Goal: Information Seeking & Learning: Learn about a topic

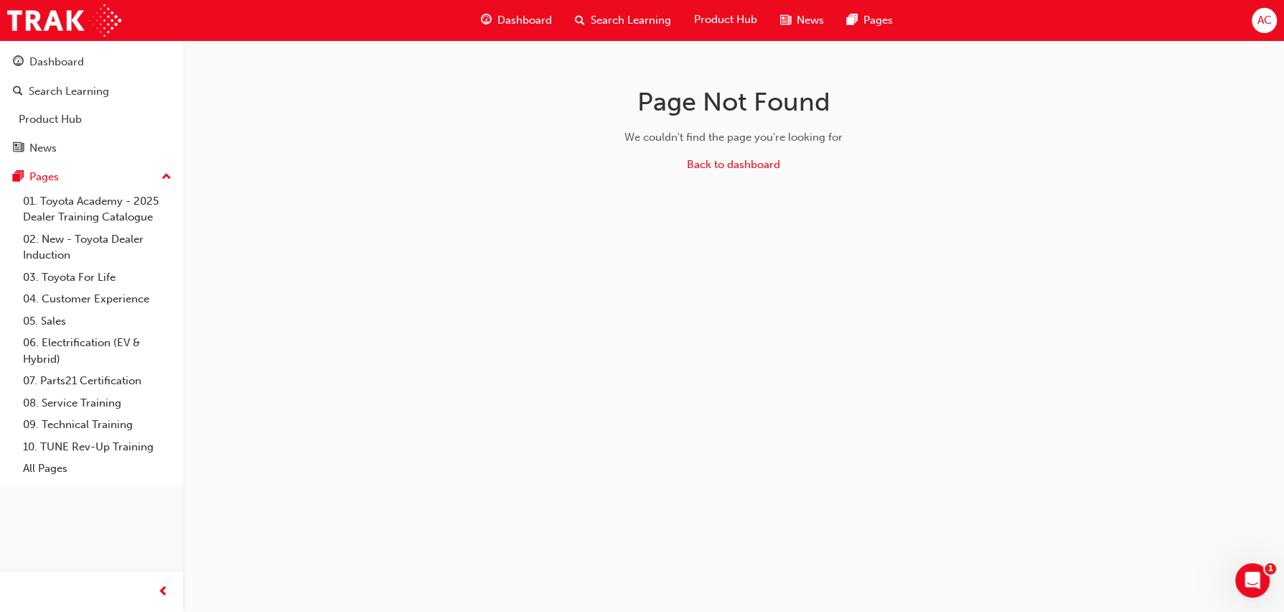
click at [510, 19] on span "Dashboard" at bounding box center [524, 20] width 55 height 17
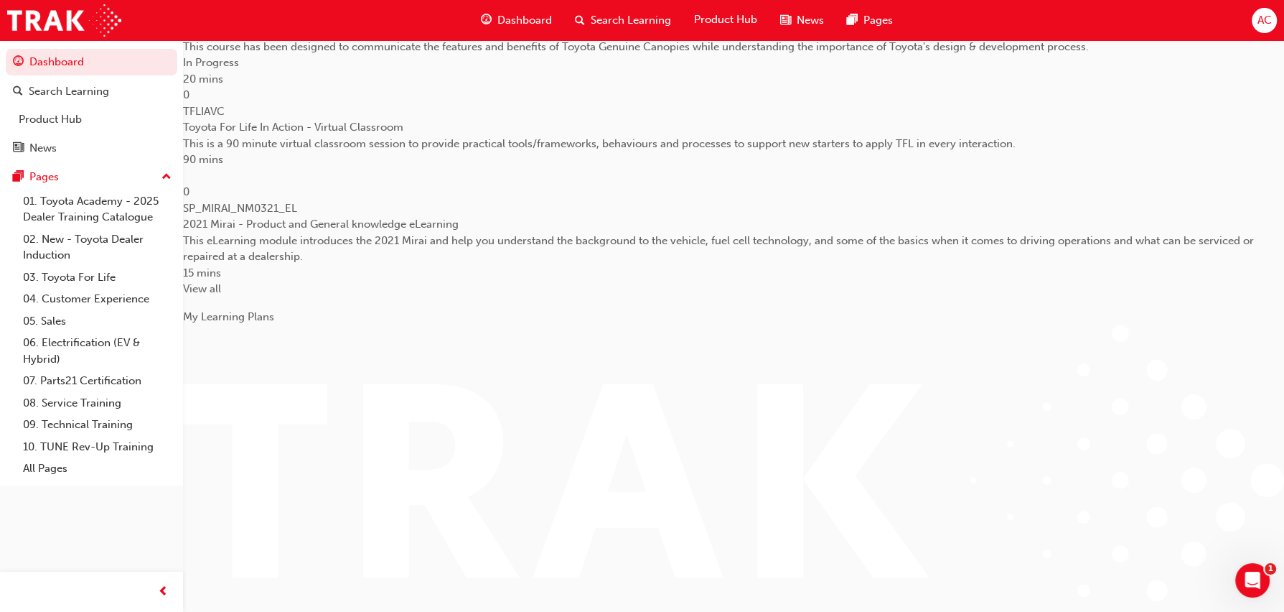
scroll to position [273, 0]
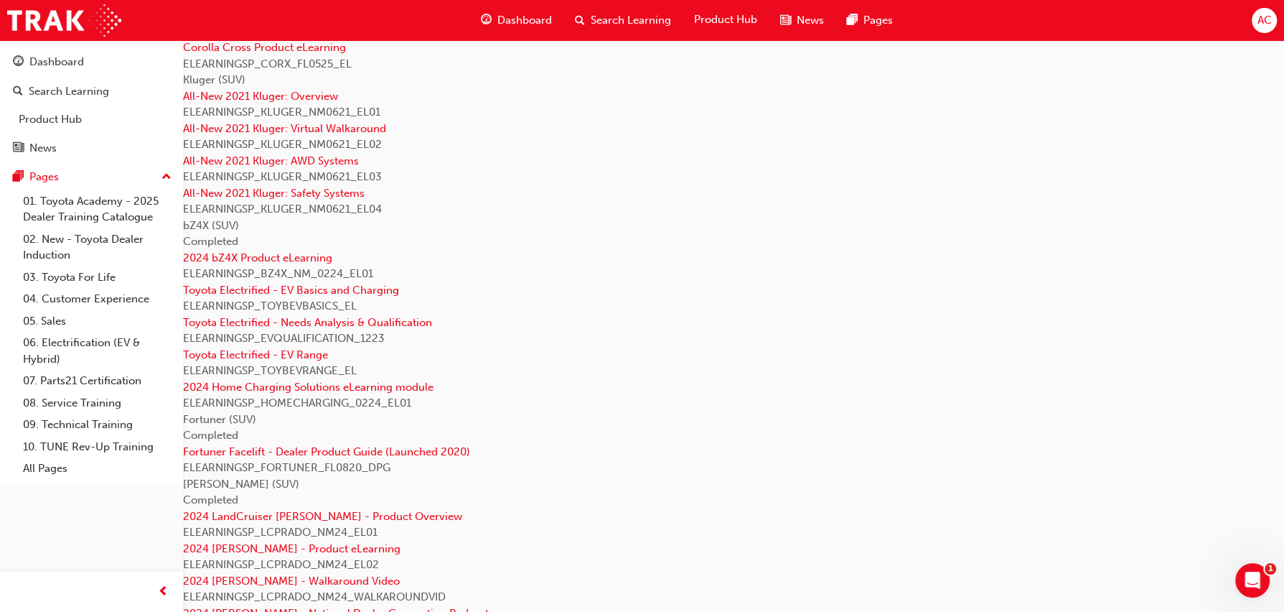
scroll to position [1494, 0]
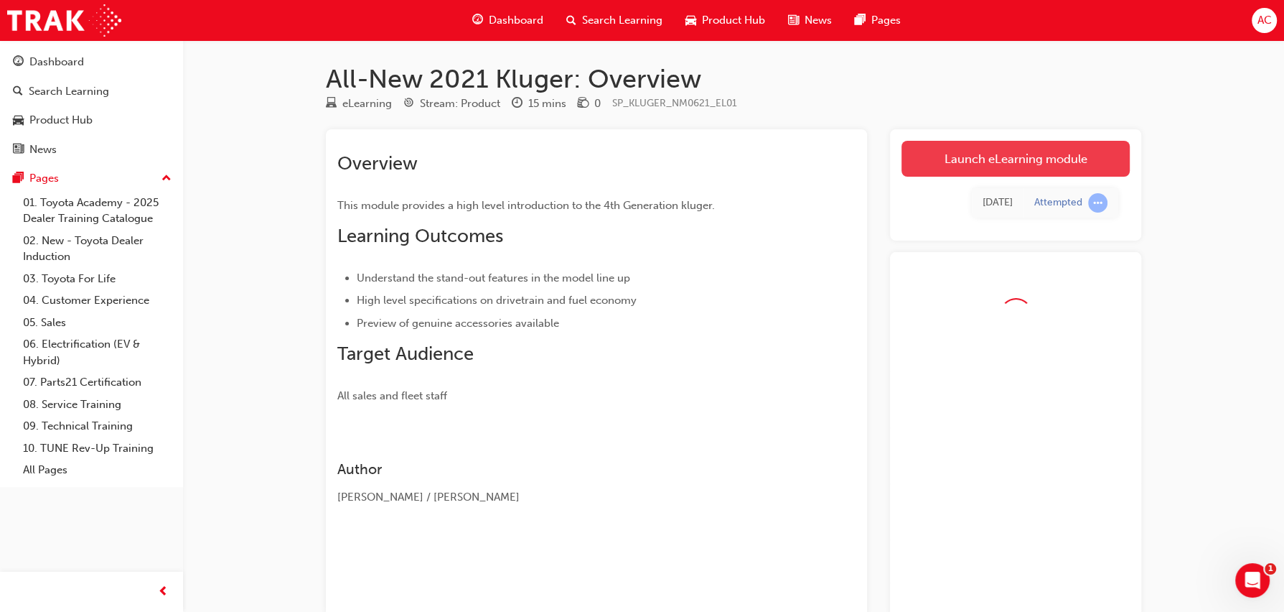
click at [979, 171] on link "Launch eLearning module" at bounding box center [1015, 159] width 228 height 36
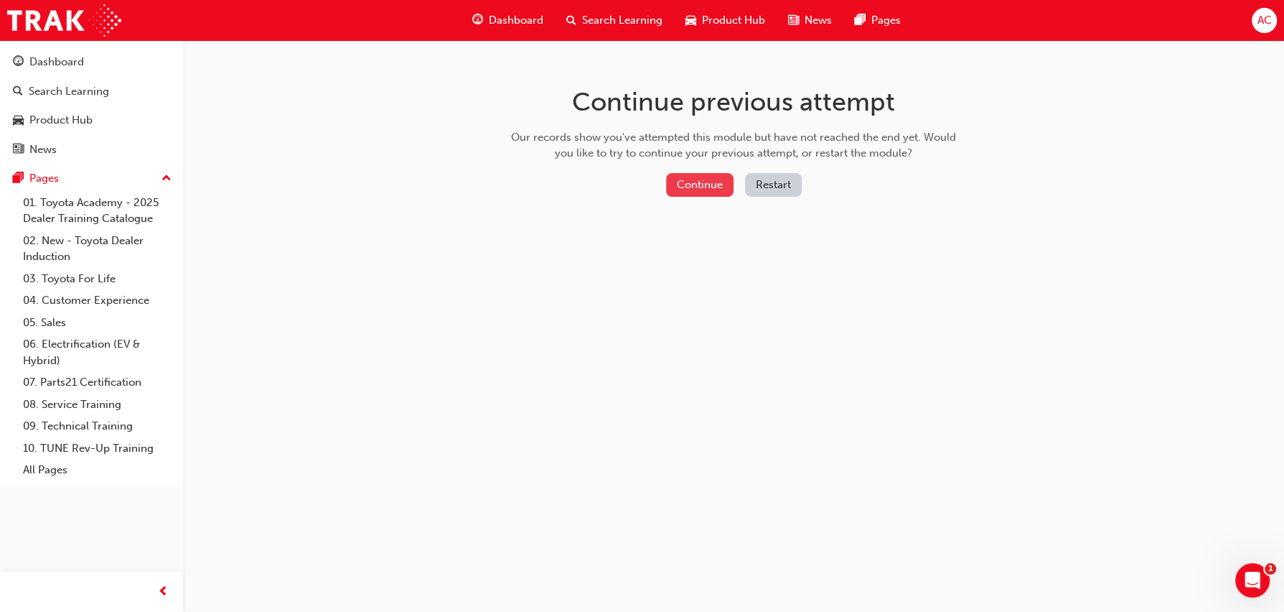
click at [703, 189] on button "Continue" at bounding box center [699, 185] width 67 height 24
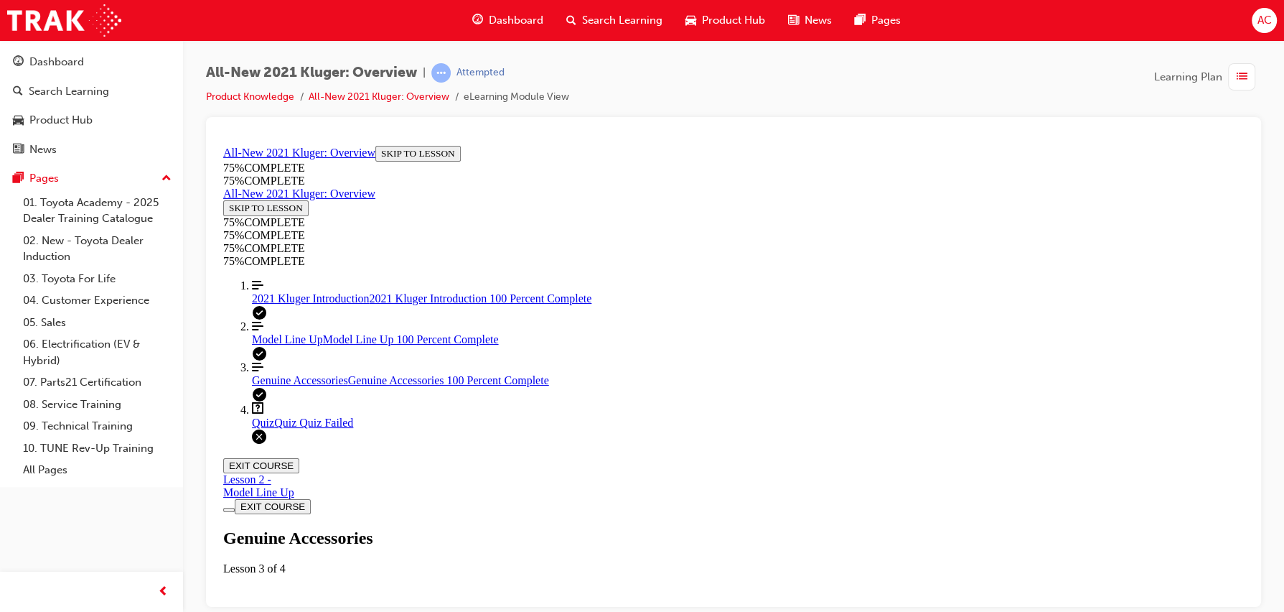
scroll to position [1685, 0]
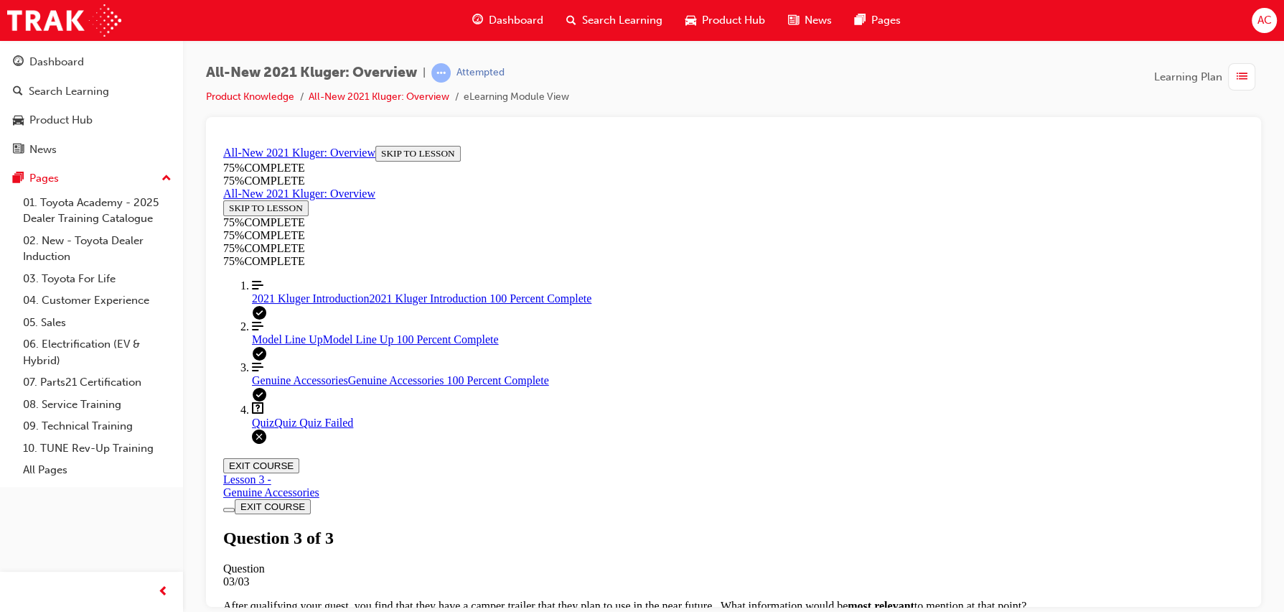
scroll to position [275, 0]
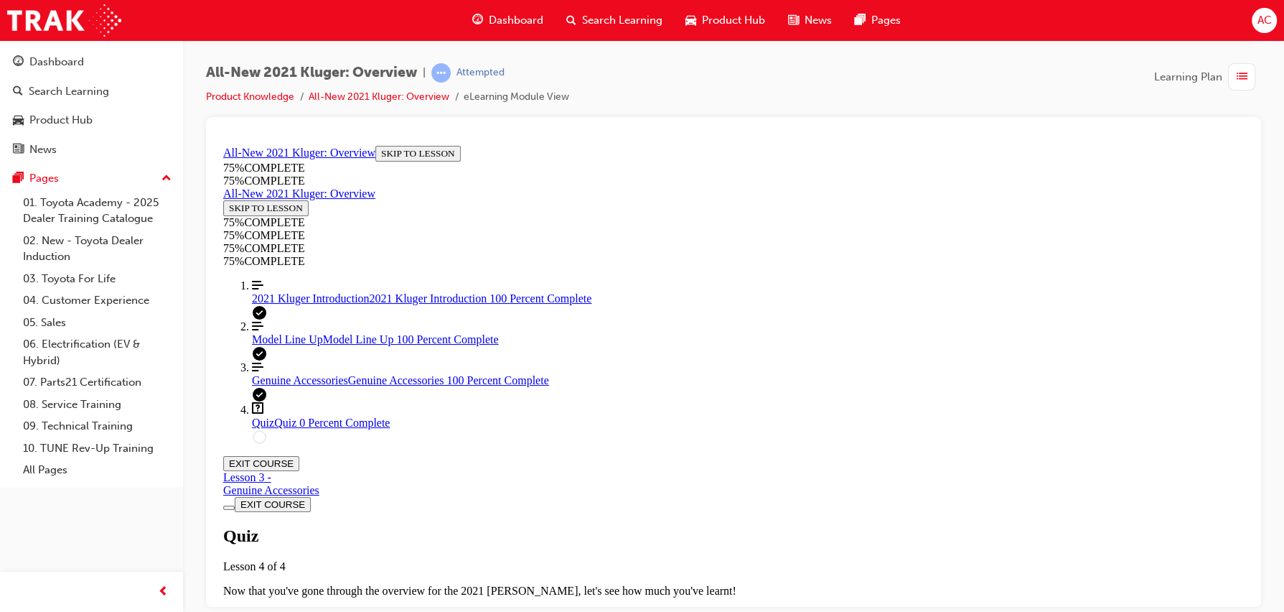
scroll to position [51, 0]
click at [286, 610] on span "TAKE AGAIN" at bounding box center [257, 615] width 57 height 11
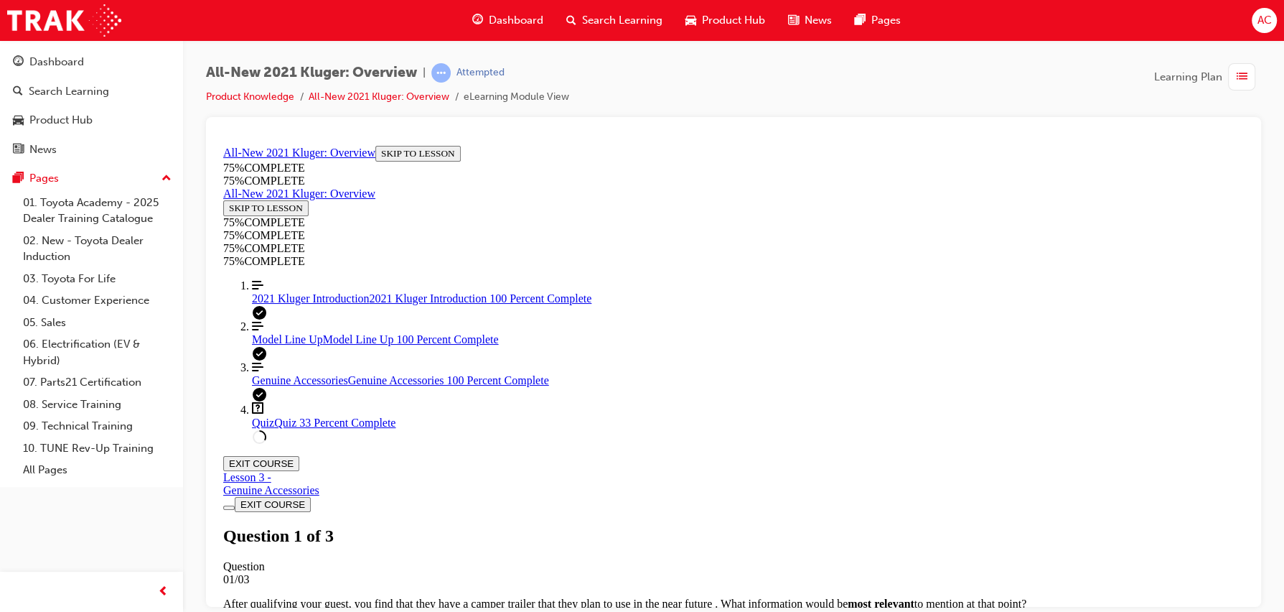
scroll to position [258, 0]
click at [317, 304] on span "2021 Kluger Introduction" at bounding box center [311, 297] width 118 height 12
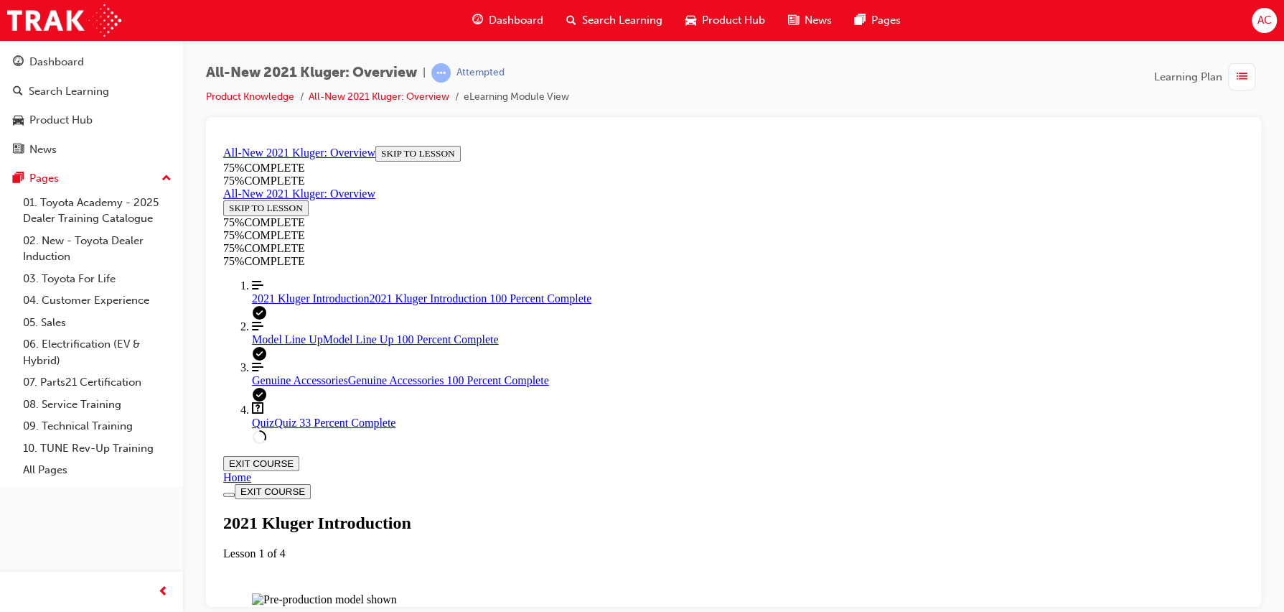
scroll to position [722, 0]
click at [275, 428] on div "Quiz Quiz 33 Percent Complete" at bounding box center [748, 422] width 992 height 13
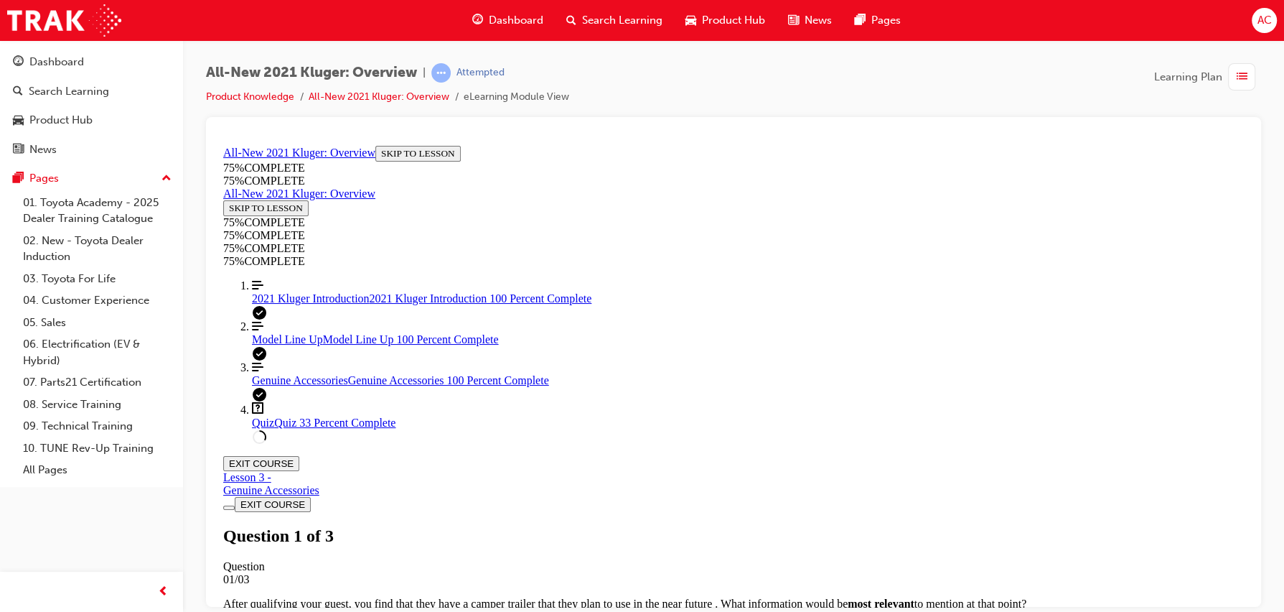
scroll to position [220, 0]
click at [321, 304] on span "2021 Kluger Introduction" at bounding box center [311, 297] width 118 height 12
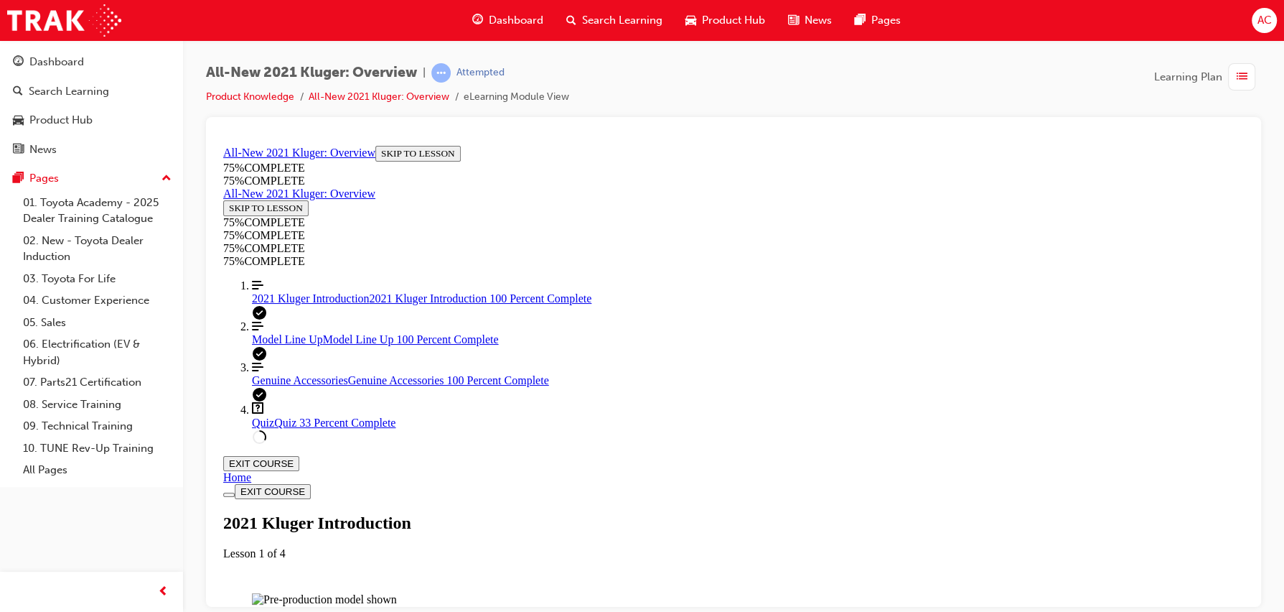
scroll to position [701, 0]
click at [268, 428] on div "Quiz Quiz 33 Percent Complete" at bounding box center [748, 422] width 992 height 13
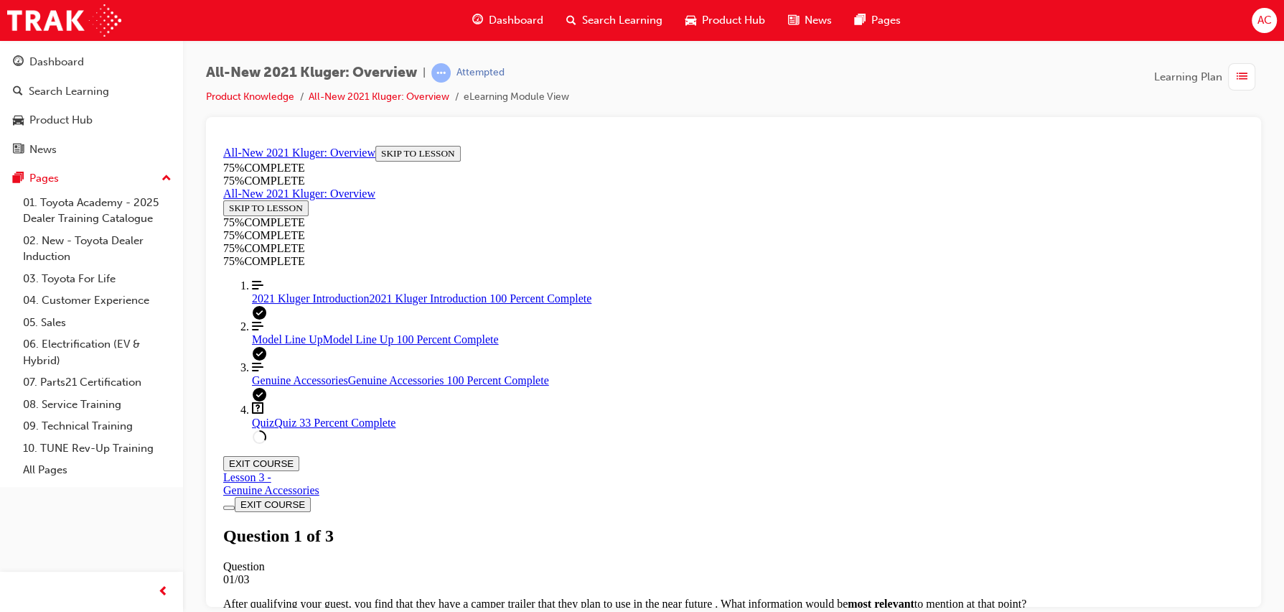
scroll to position [243, 0]
click at [328, 304] on link "Align left Three vertical lines aligned to the left 2021 Kluger Introduction 20…" at bounding box center [748, 291] width 992 height 26
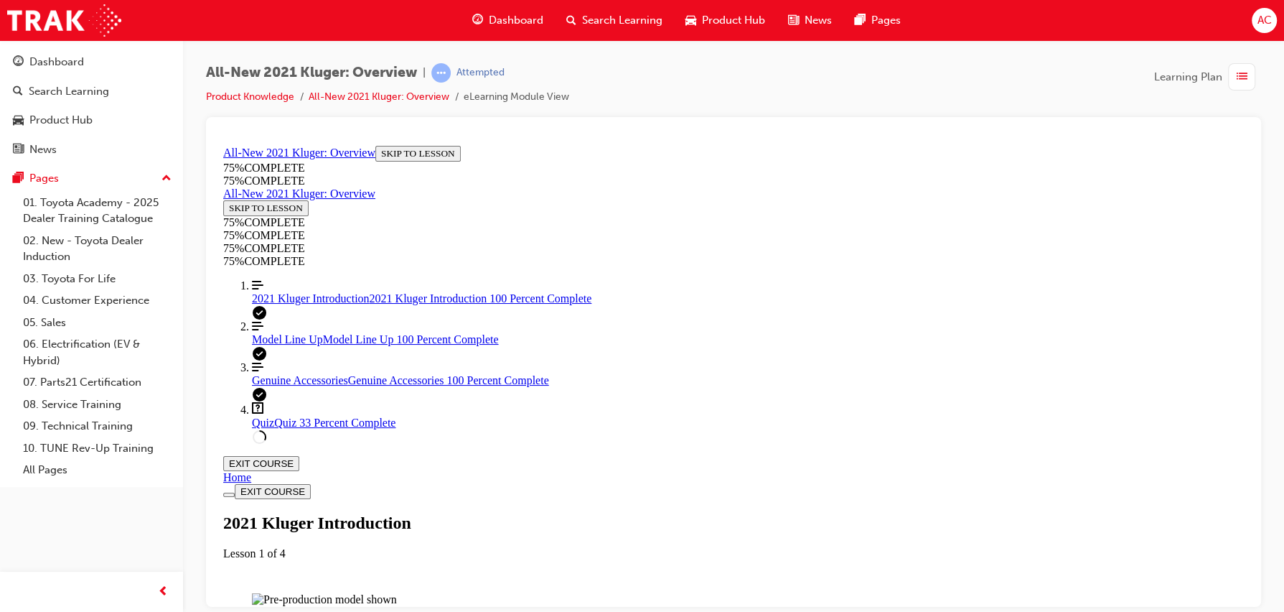
scroll to position [1573, 0]
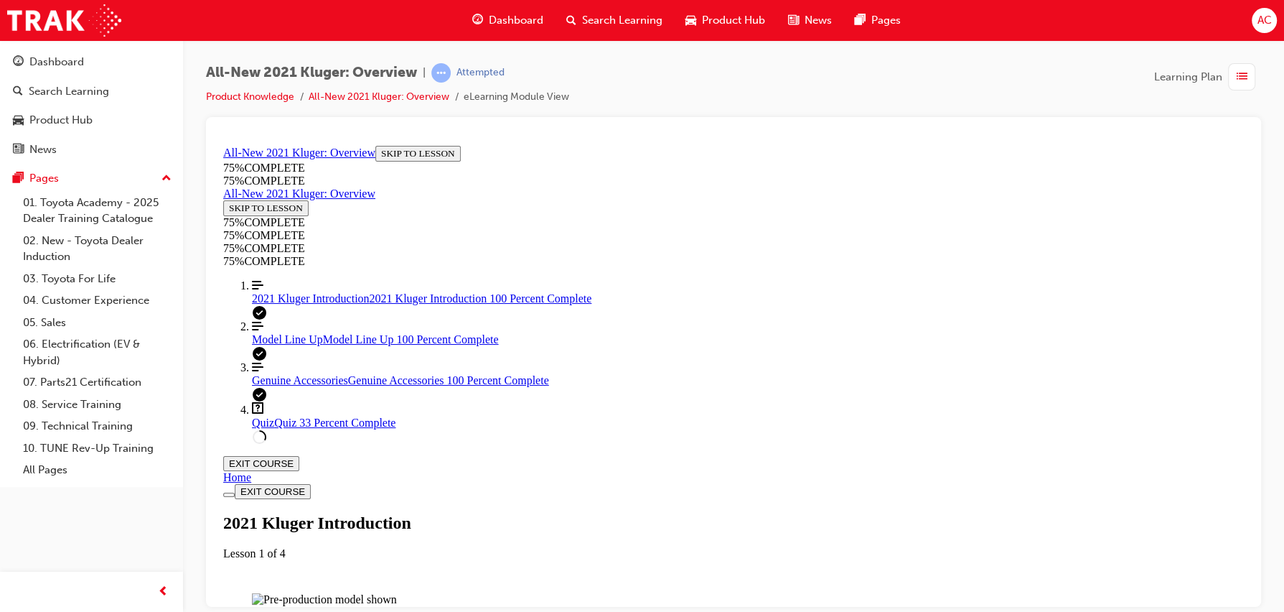
click at [325, 428] on div "Quiz Quiz 33 Percent Complete" at bounding box center [748, 422] width 992 height 13
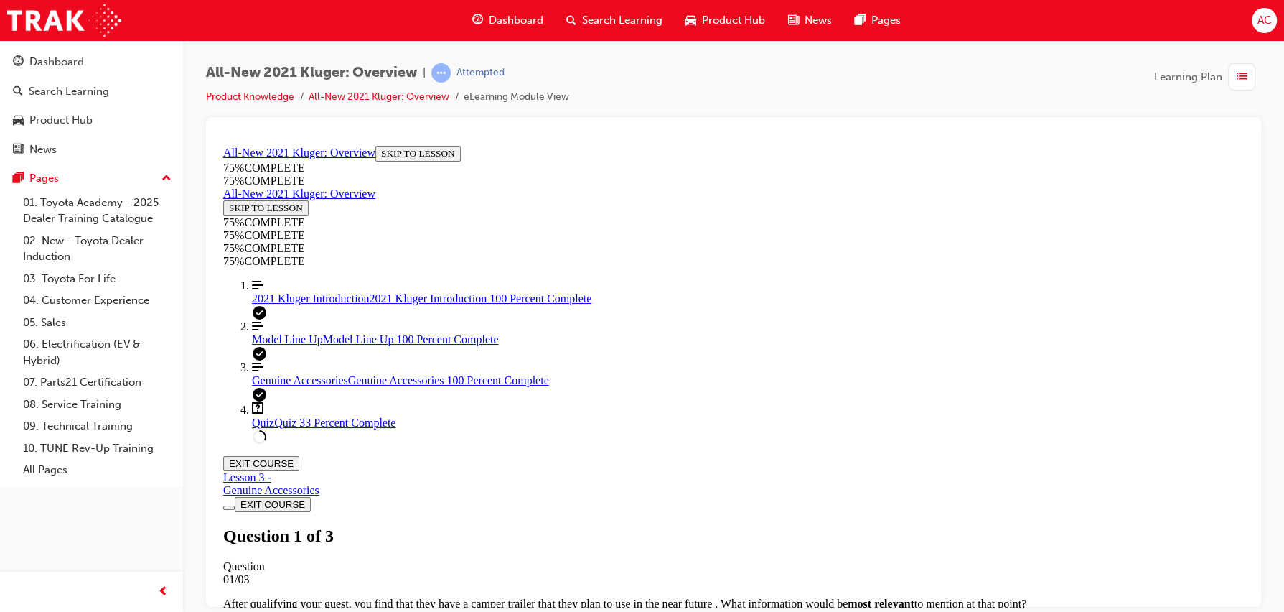
scroll to position [222, 0]
click at [312, 304] on span "2021 Kluger Introduction" at bounding box center [311, 297] width 118 height 12
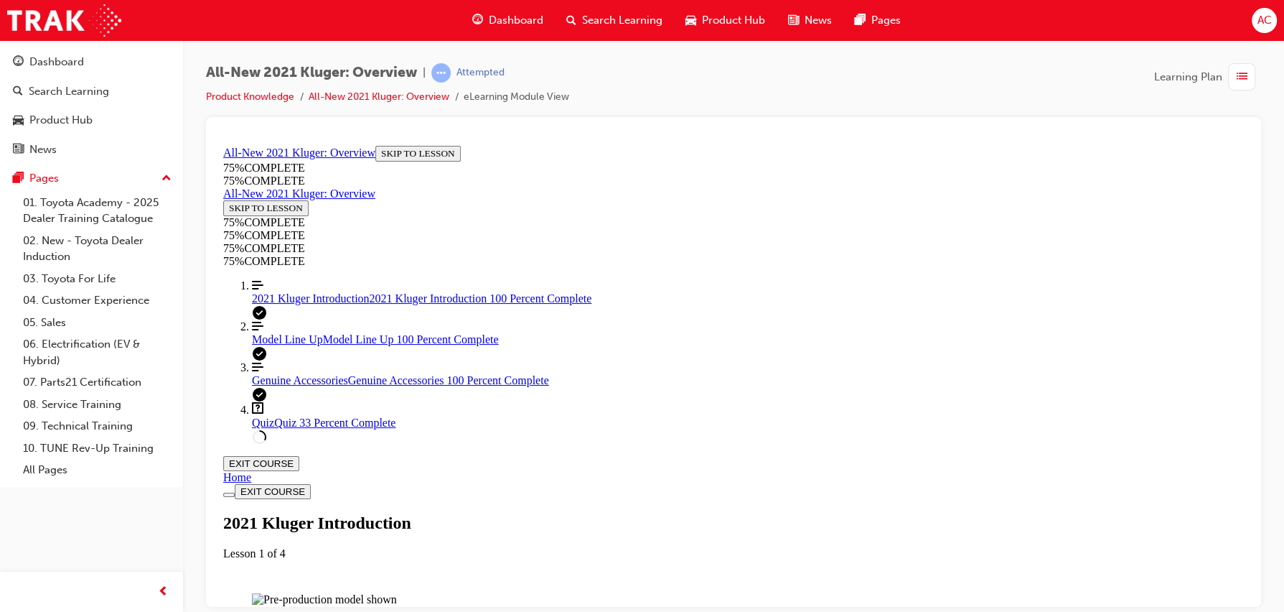
click at [281, 428] on div "Quiz Quiz 33 Percent Complete" at bounding box center [748, 422] width 992 height 13
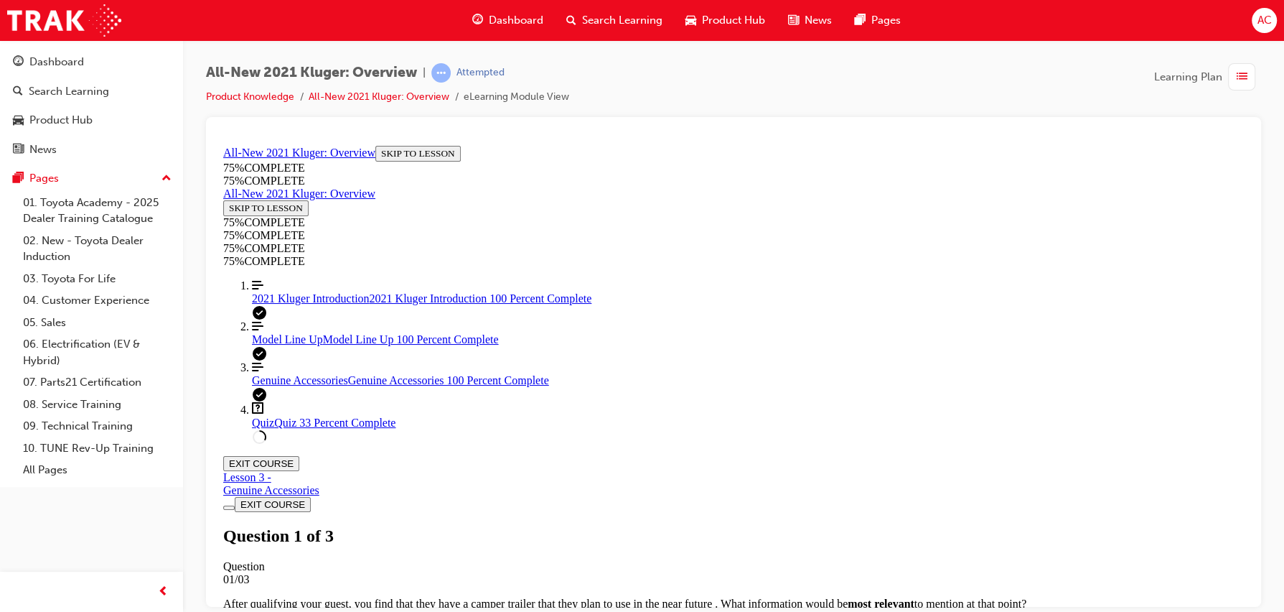
scroll to position [258, 0]
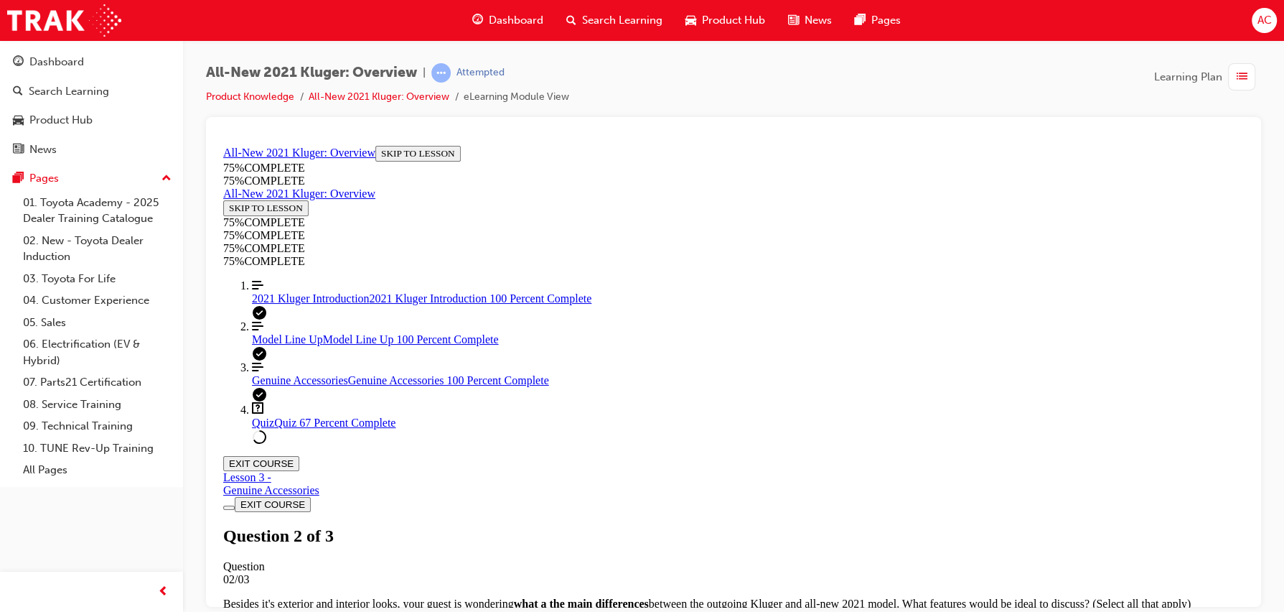
scroll to position [153, 0]
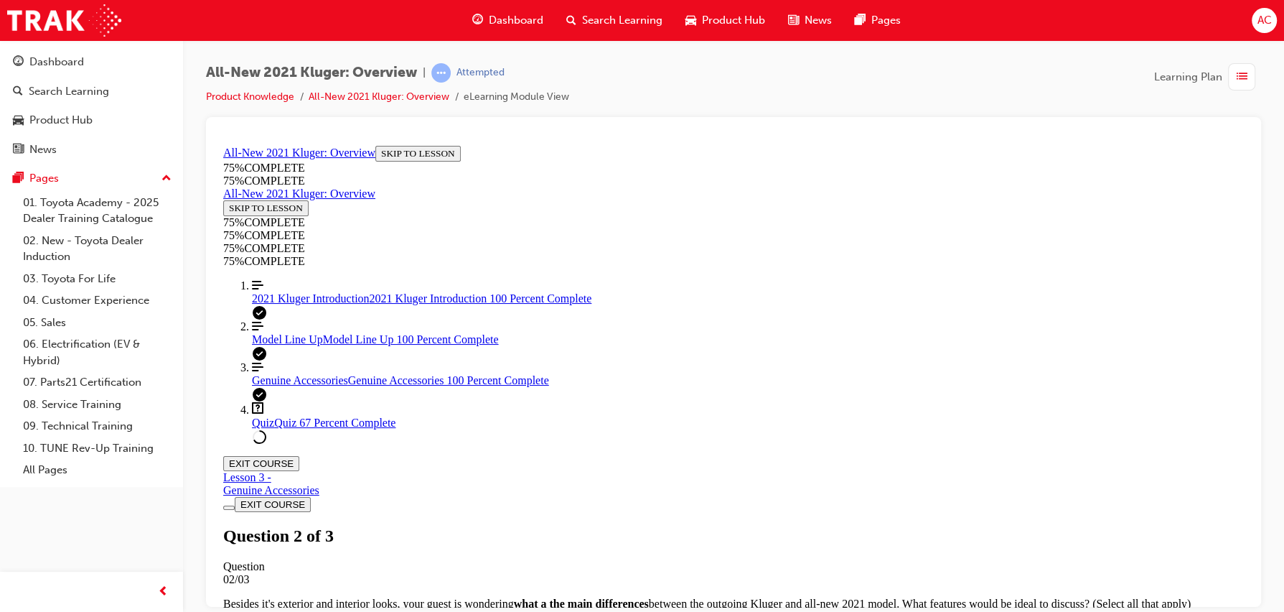
click at [292, 345] on link "Align left Three vertical lines aligned to the left Model Line Up Model Line Up…" at bounding box center [748, 332] width 992 height 26
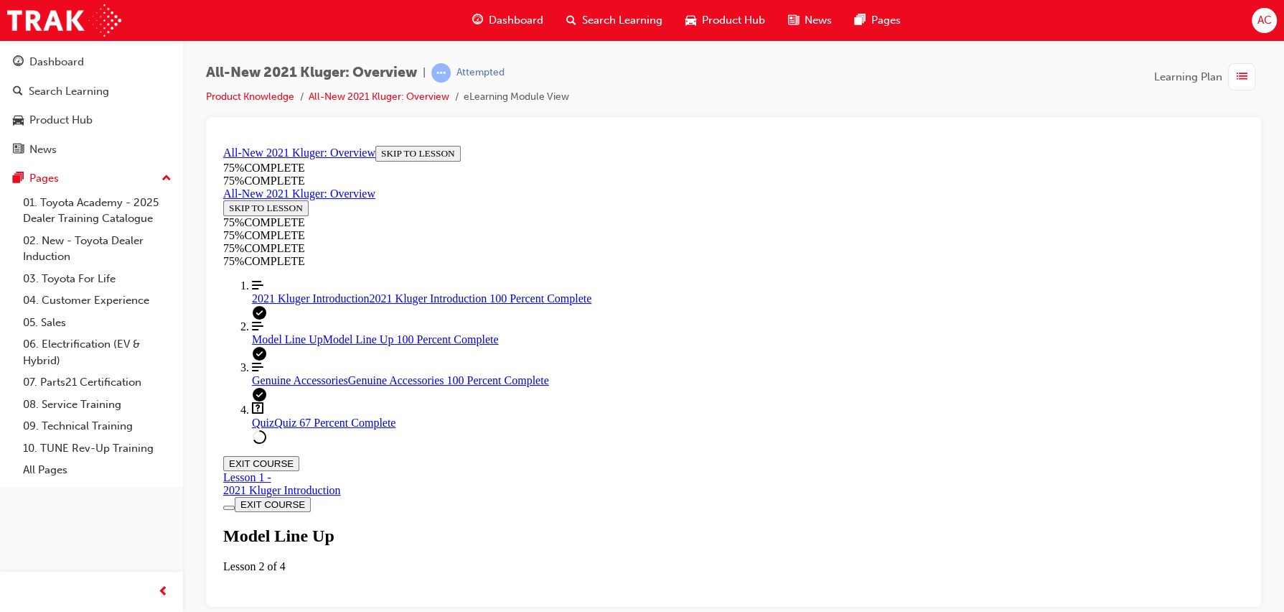
scroll to position [2684, 0]
click at [264, 428] on link "Question box Question mark inside of a square Quiz Quiz 67 Percent Complete" at bounding box center [748, 414] width 992 height 27
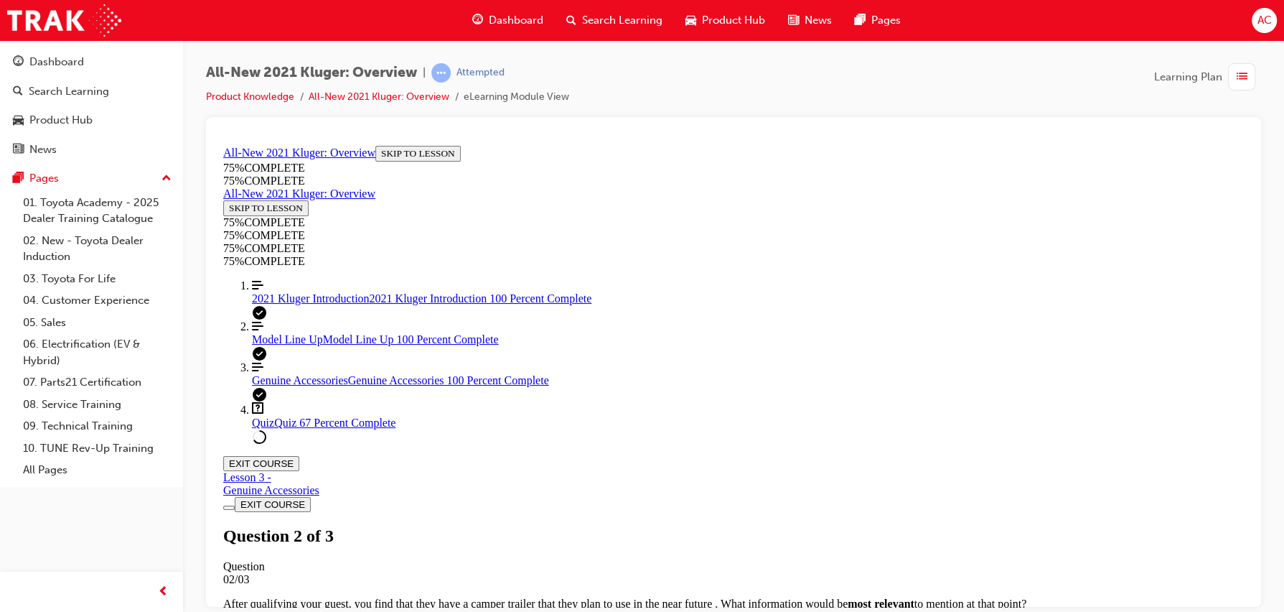
scroll to position [190, 0]
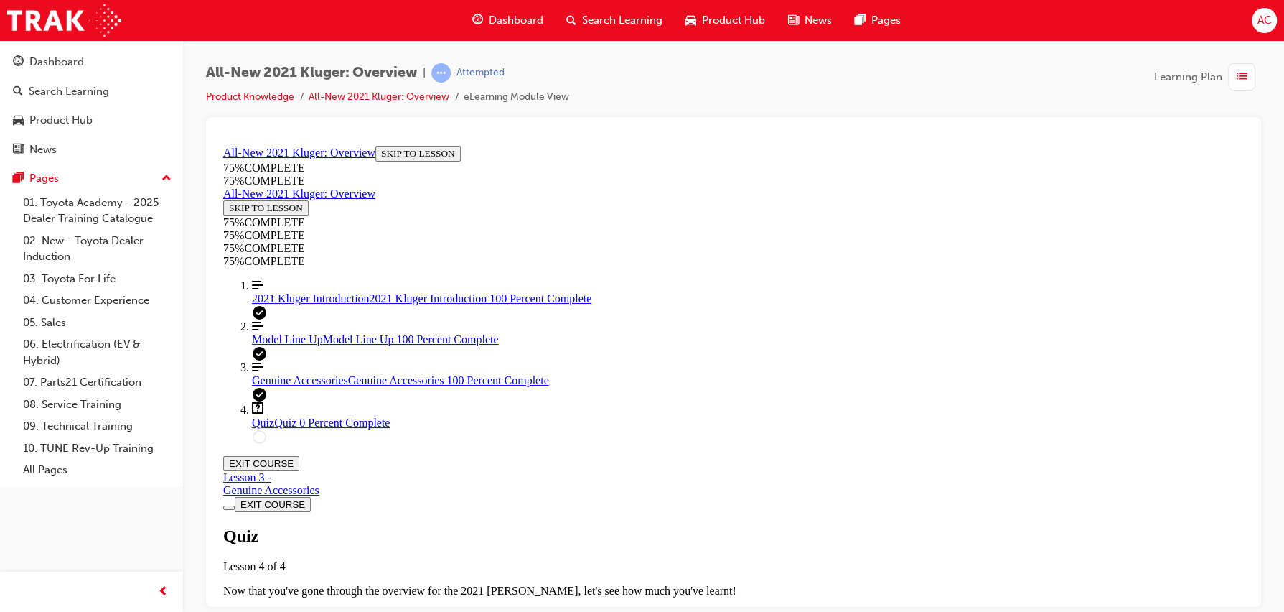
click at [286, 610] on span "TAKE AGAIN" at bounding box center [257, 615] width 57 height 11
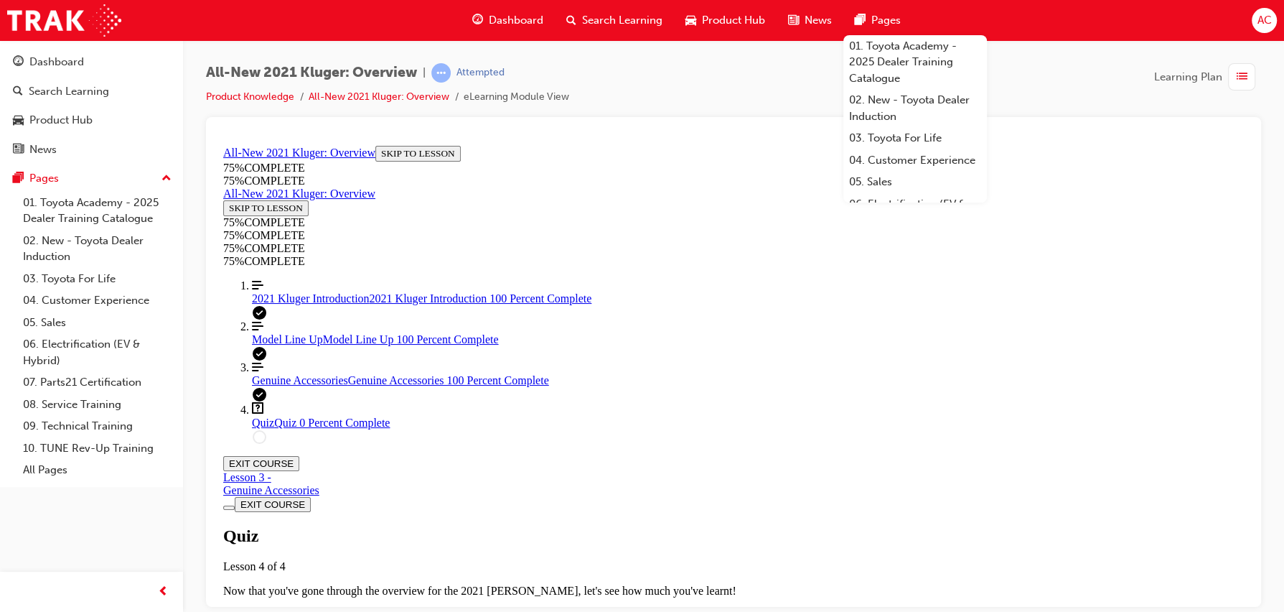
scroll to position [325, 0]
